Goal: Task Accomplishment & Management: Manage account settings

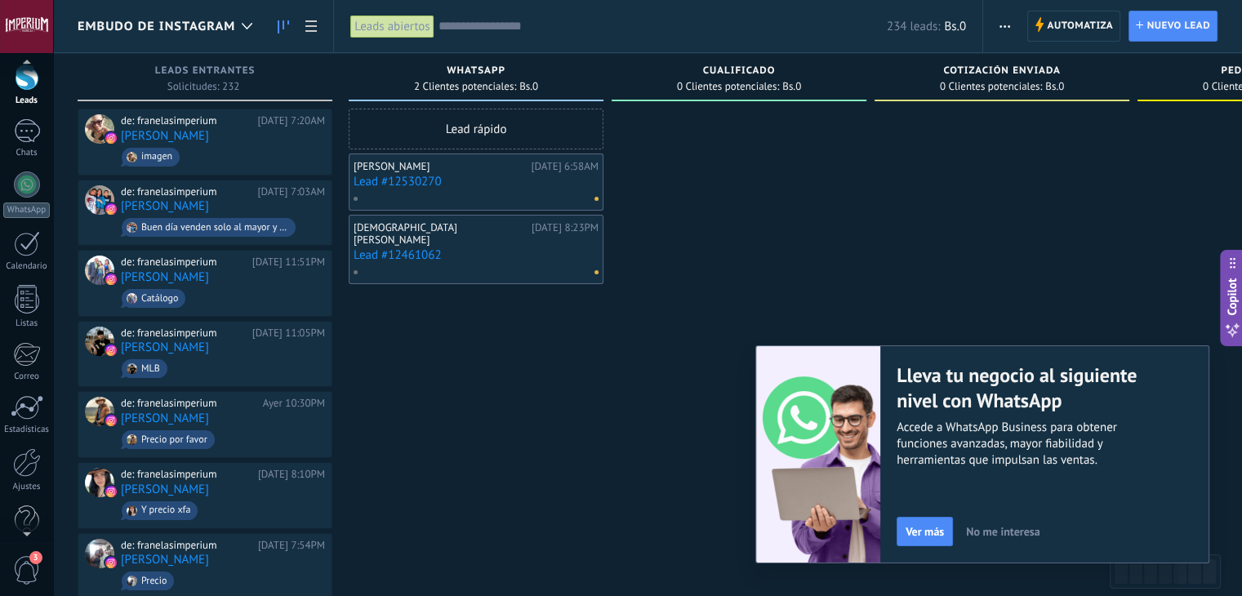
click at [16, 528] on div at bounding box center [26, 530] width 53 height 24
click at [32, 463] on div "Ajustes" at bounding box center [26, 465] width 47 height 11
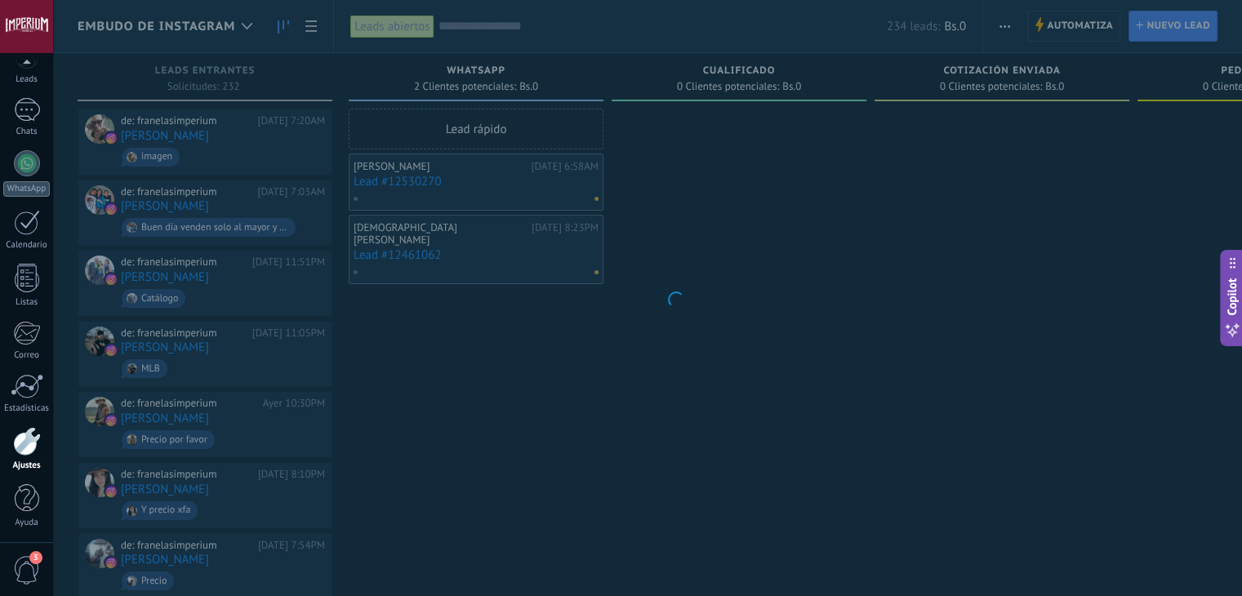
scroll to position [82, 0]
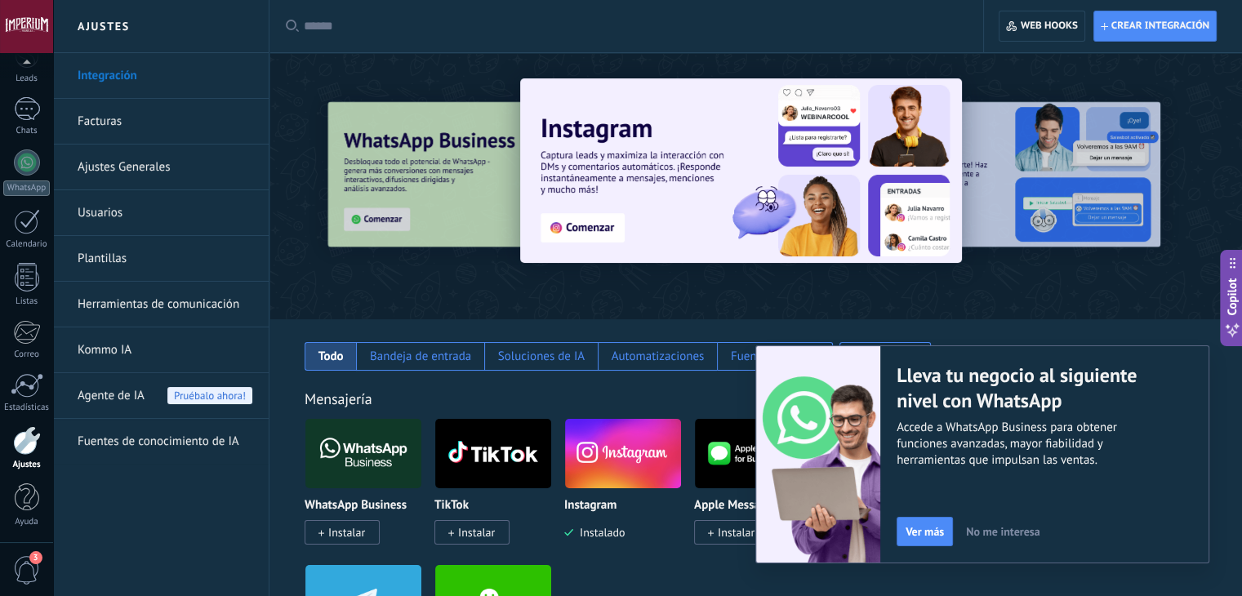
click at [1010, 527] on span "No me interesa" at bounding box center [1002, 531] width 73 height 11
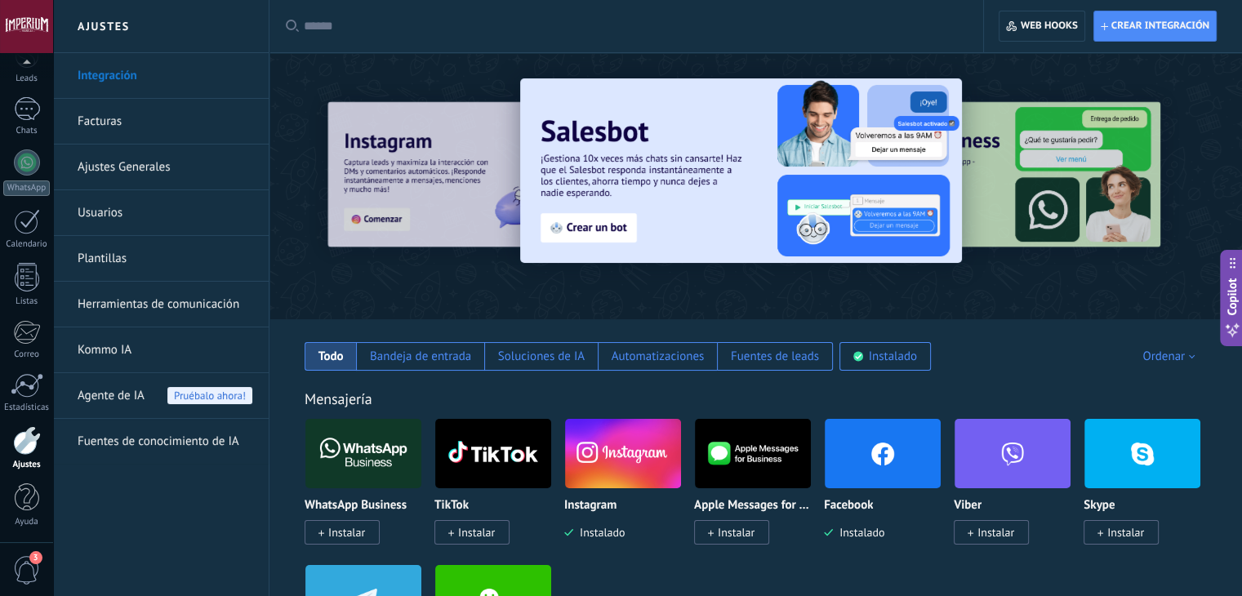
click at [239, 293] on link "Herramientas de comunicación" at bounding box center [165, 305] width 175 height 46
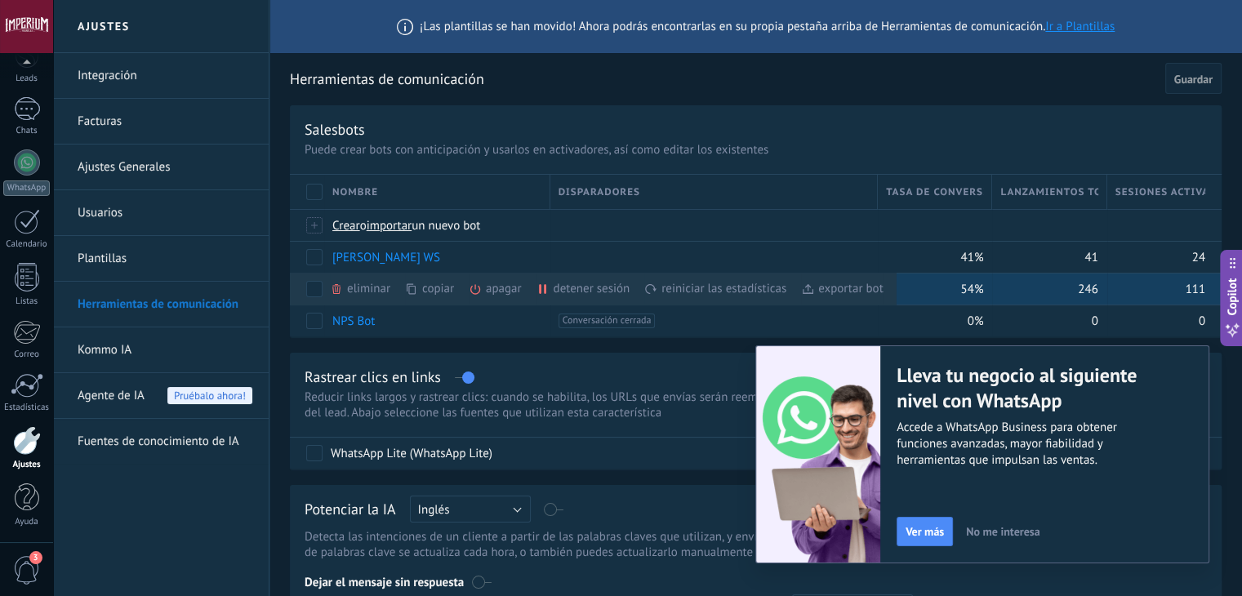
click at [478, 289] on icon at bounding box center [475, 288] width 13 height 13
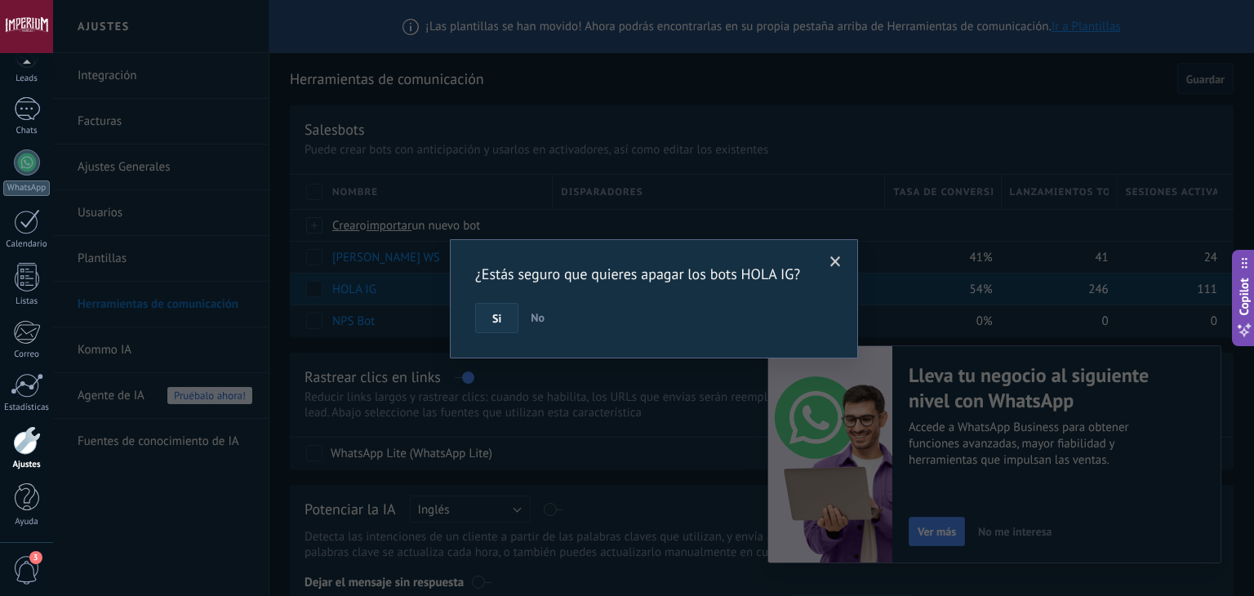
click at [486, 320] on button "Si" at bounding box center [496, 318] width 43 height 31
